Goal: Task Accomplishment & Management: Use online tool/utility

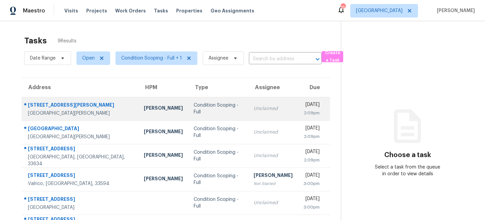
click at [195, 112] on div "Condition Scoping - Full" at bounding box center [217, 108] width 49 height 13
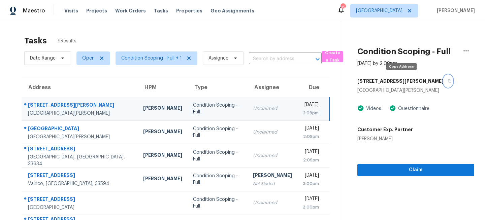
click at [447, 80] on icon "button" at bounding box center [449, 81] width 4 height 4
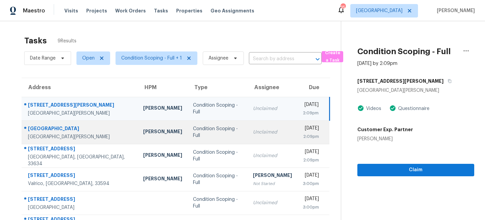
click at [205, 141] on td "Condition Scoping - Full" at bounding box center [217, 132] width 60 height 24
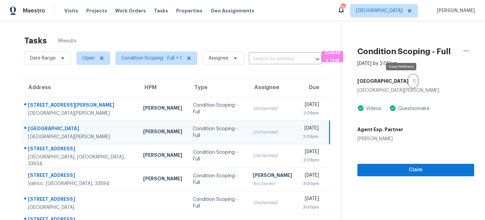
click at [412, 80] on icon "button" at bounding box center [414, 81] width 4 height 4
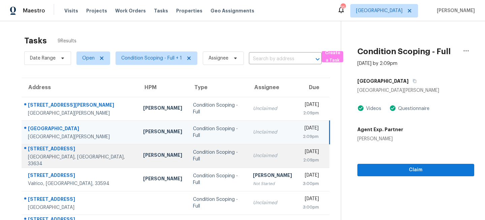
click at [216, 162] on td "Condition Scoping - Full" at bounding box center [217, 156] width 60 height 24
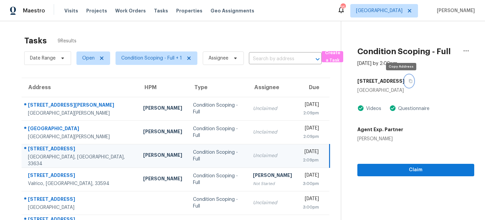
click at [404, 81] on button "button" at bounding box center [408, 81] width 9 height 12
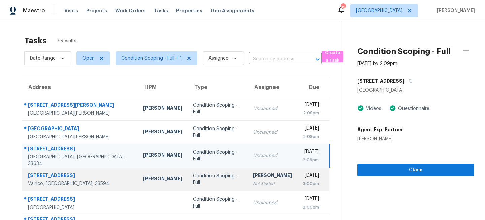
click at [253, 178] on div "[PERSON_NAME]" at bounding box center [272, 176] width 39 height 8
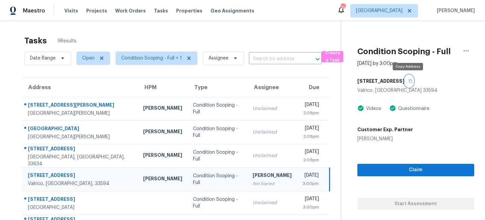
click at [409, 82] on icon "button" at bounding box center [410, 81] width 4 height 4
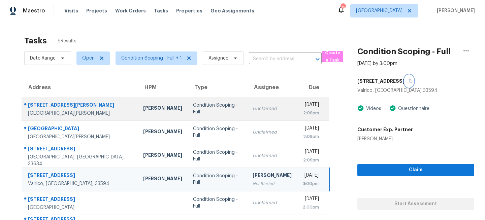
scroll to position [19, 0]
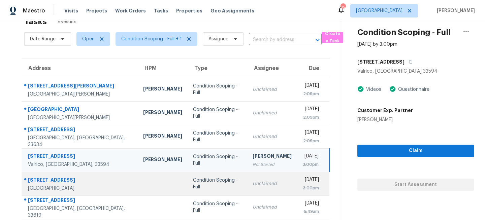
click at [208, 180] on td "Condition Scoping - Full" at bounding box center [217, 184] width 60 height 24
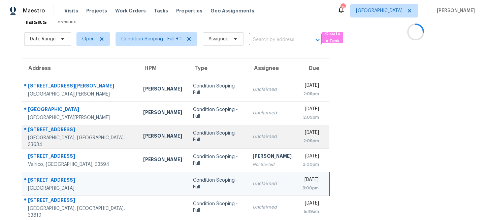
scroll to position [0, 0]
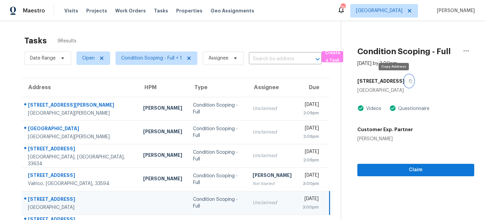
click at [408, 82] on icon "button" at bounding box center [410, 81] width 4 height 4
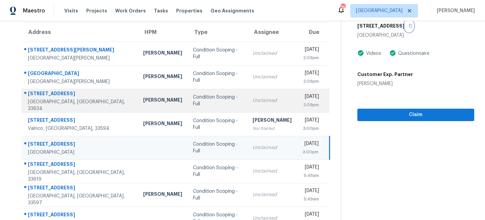
scroll to position [62, 0]
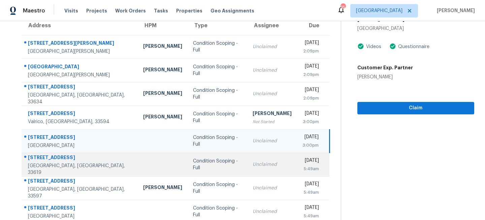
click at [252, 168] on div "Unclaimed" at bounding box center [271, 164] width 39 height 7
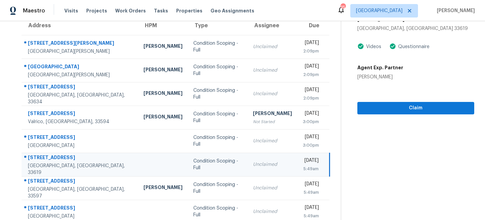
scroll to position [0, 0]
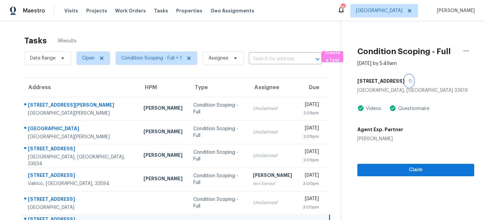
click at [412, 80] on icon "button" at bounding box center [410, 81] width 4 height 4
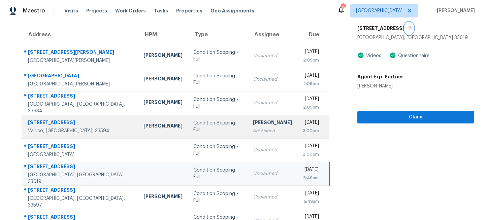
scroll to position [42, 0]
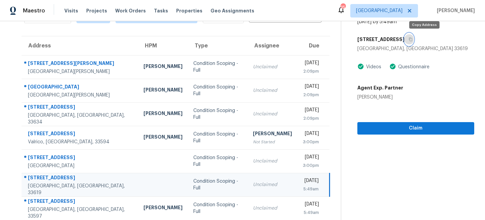
click at [412, 38] on icon "button" at bounding box center [410, 40] width 3 height 4
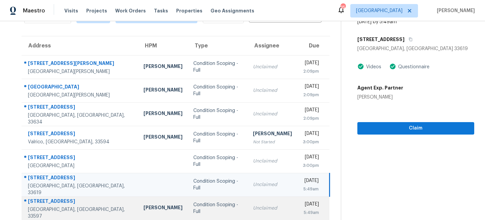
click at [192, 204] on td "Condition Scoping - Full" at bounding box center [218, 209] width 60 height 24
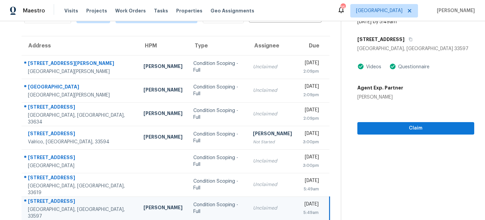
scroll to position [0, 0]
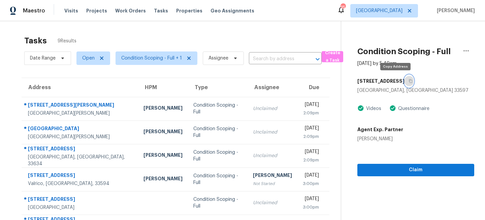
click at [408, 80] on icon "button" at bounding box center [410, 81] width 4 height 4
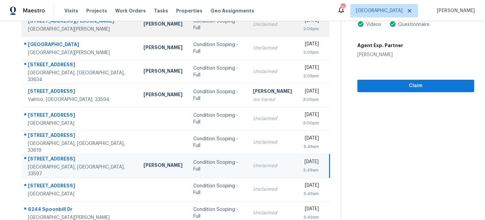
scroll to position [94, 0]
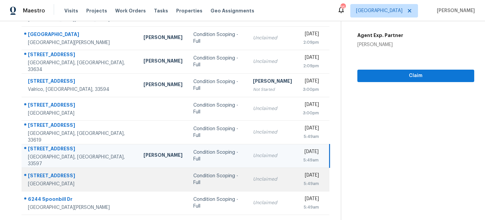
click at [247, 178] on td "Unclaimed" at bounding box center [272, 180] width 50 height 24
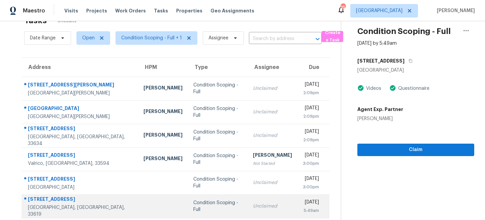
scroll to position [0, 0]
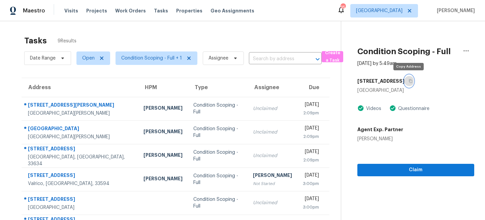
click at [410, 80] on icon "button" at bounding box center [410, 81] width 4 height 4
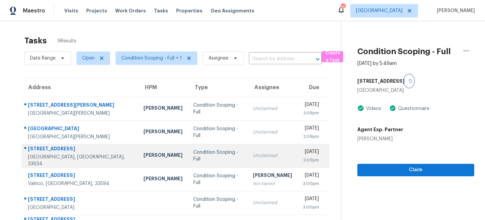
scroll to position [94, 0]
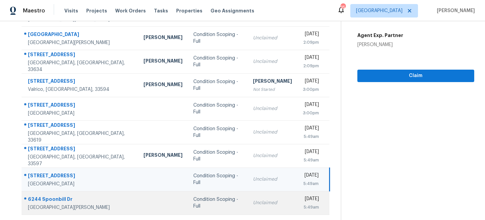
click at [201, 200] on div "Condition Scoping - Full" at bounding box center [217, 202] width 49 height 13
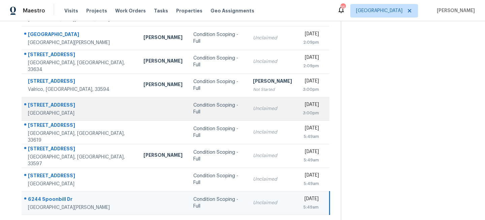
scroll to position [0, 0]
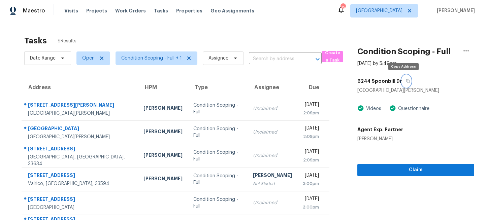
click at [402, 78] on button "button" at bounding box center [405, 81] width 9 height 12
click at [402, 11] on span "Tampa" at bounding box center [379, 10] width 46 height 7
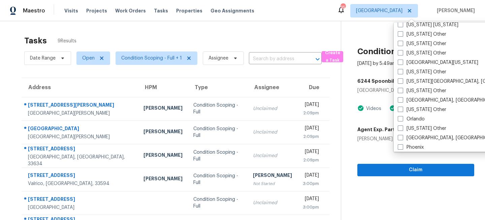
scroll to position [695, 0]
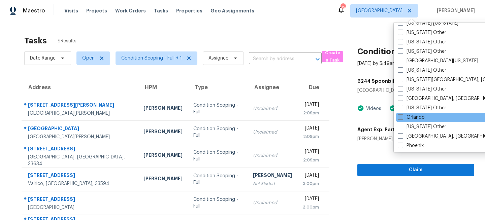
click at [410, 119] on label "Orlando" at bounding box center [410, 117] width 27 height 7
click at [402, 118] on input "Orlando" at bounding box center [399, 116] width 4 height 4
checkbox input "true"
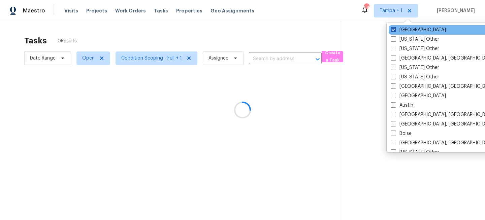
click at [403, 30] on label "Tampa" at bounding box center [417, 30] width 55 height 7
click at [395, 30] on input "Tampa" at bounding box center [392, 29] width 4 height 4
checkbox input "false"
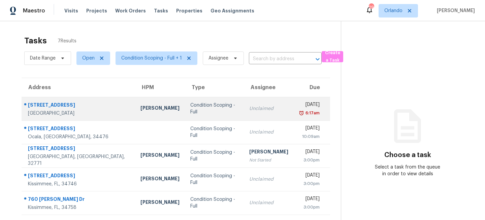
click at [190, 105] on div "Condition Scoping - Full" at bounding box center [214, 108] width 48 height 13
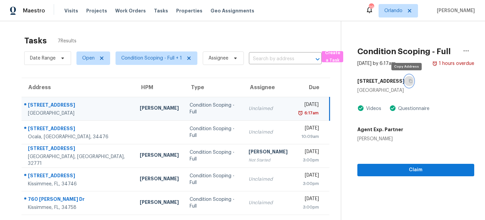
click at [408, 82] on icon "button" at bounding box center [410, 81] width 4 height 4
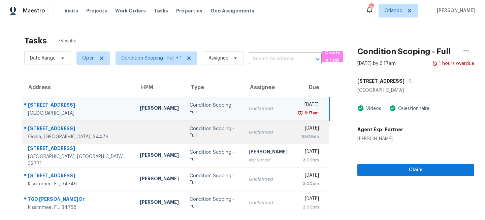
click at [212, 137] on td "Condition Scoping - Full" at bounding box center [213, 132] width 59 height 24
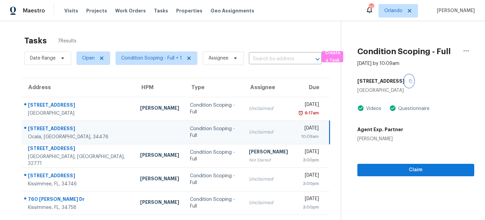
click at [408, 80] on icon "button" at bounding box center [410, 81] width 4 height 4
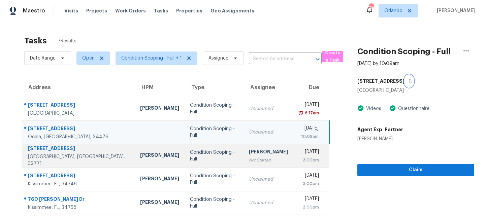
scroll to position [8, 0]
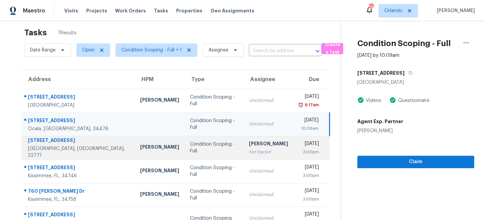
click at [184, 143] on td "Condition Scoping - Full" at bounding box center [213, 148] width 59 height 24
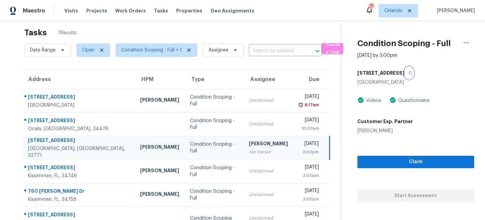
click at [408, 72] on icon "button" at bounding box center [410, 73] width 4 height 4
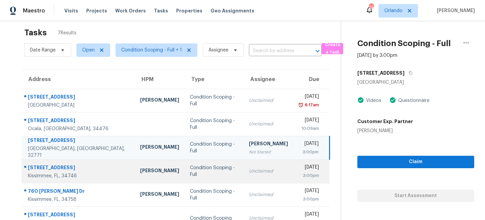
click at [198, 169] on div "Condition Scoping - Full" at bounding box center [214, 171] width 48 height 13
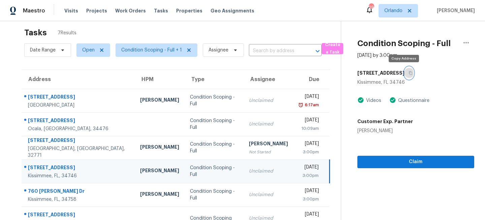
click at [408, 73] on icon "button" at bounding box center [410, 73] width 4 height 4
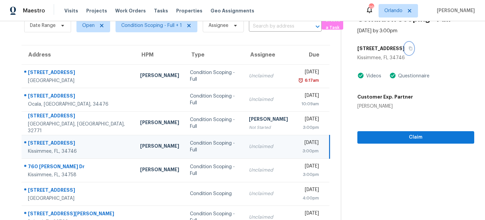
scroll to position [47, 0]
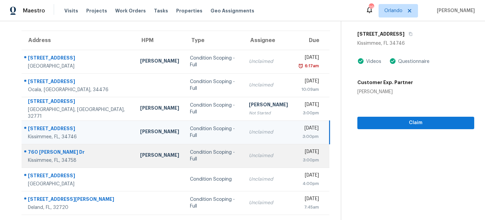
click at [243, 158] on td "Unclaimed" at bounding box center [268, 156] width 50 height 24
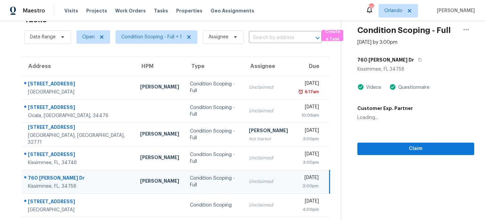
scroll to position [0, 0]
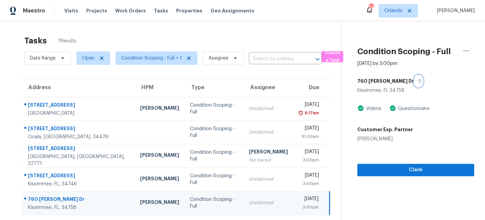
click at [418, 81] on icon "button" at bounding box center [420, 81] width 4 height 4
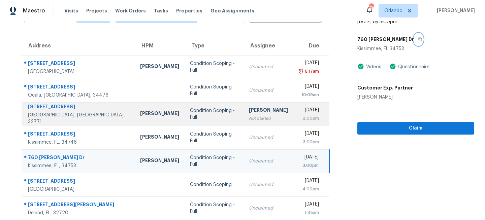
scroll to position [47, 0]
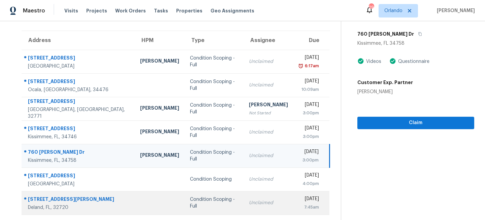
click at [243, 191] on td "Unclaimed" at bounding box center [268, 203] width 50 height 24
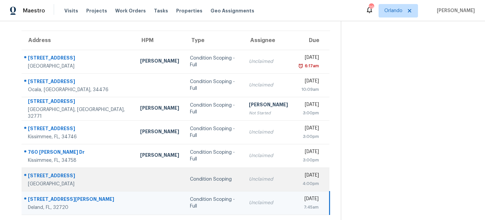
click at [249, 177] on div "Unclaimed" at bounding box center [268, 179] width 39 height 7
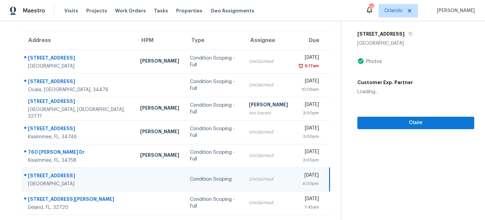
scroll to position [0, 0]
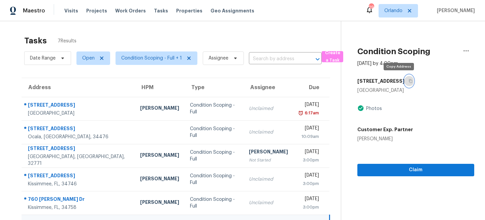
click at [404, 78] on button "button" at bounding box center [408, 81] width 9 height 12
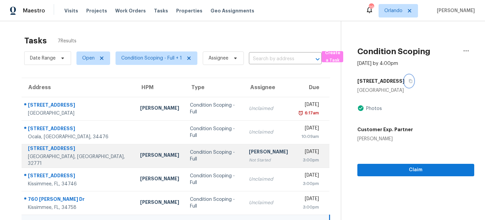
scroll to position [47, 0]
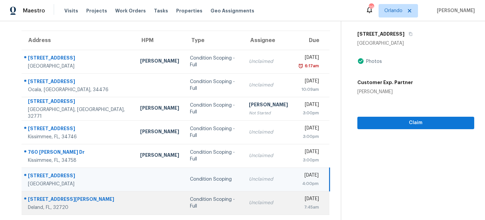
click at [243, 199] on td "Unclaimed" at bounding box center [268, 203] width 50 height 24
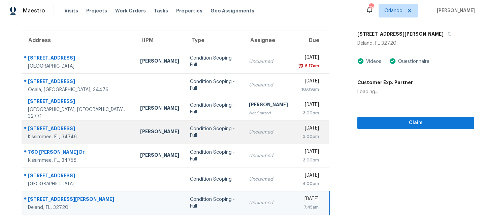
scroll to position [0, 0]
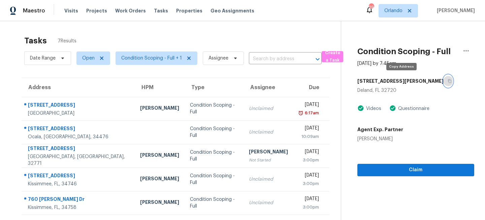
click at [448, 83] on icon "button" at bounding box center [449, 81] width 3 height 4
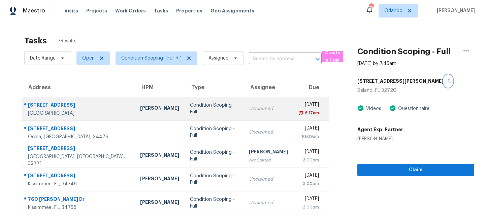
scroll to position [47, 0]
